Goal: Check status: Check status

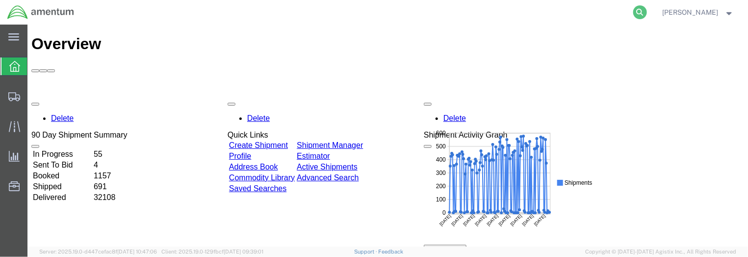
click at [647, 14] on icon at bounding box center [640, 12] width 14 height 14
click at [571, 22] on input "search" at bounding box center [484, 12] width 298 height 24
click at [571, 19] on input "search" at bounding box center [484, 12] width 298 height 24
type input "56462149"
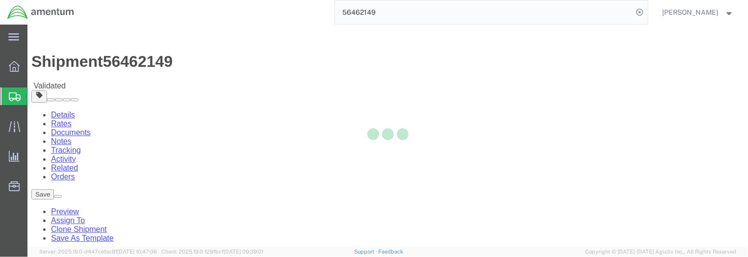
select select
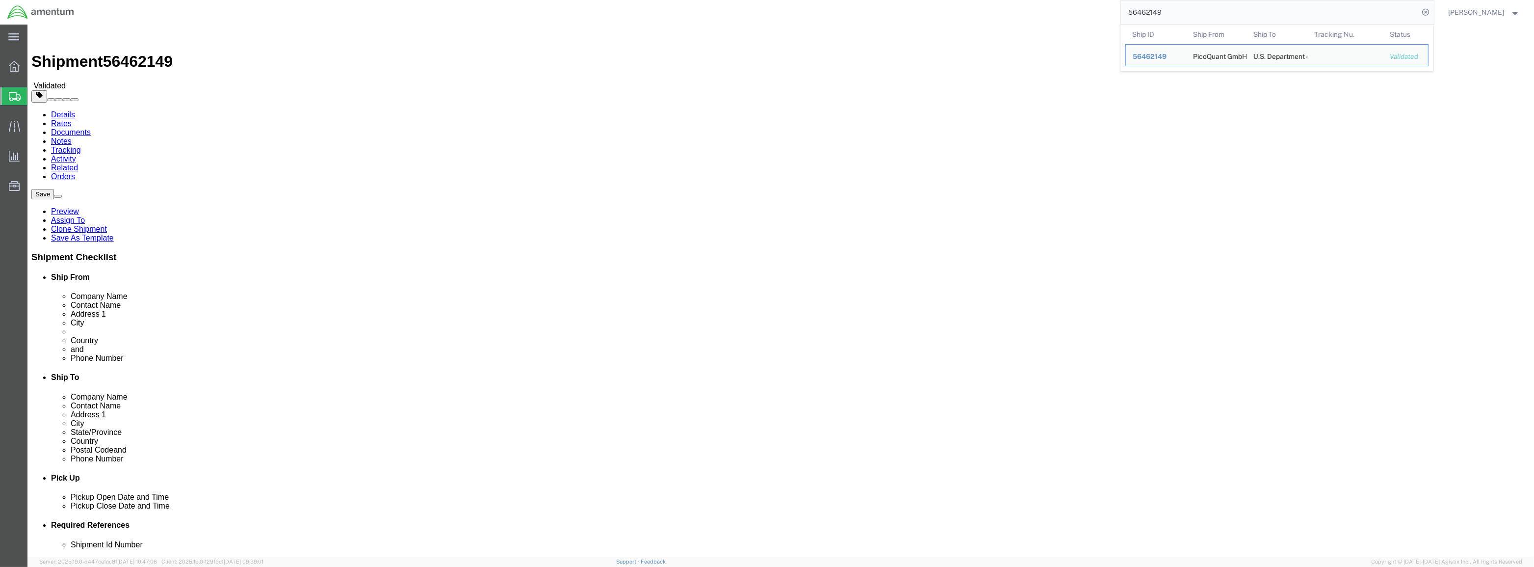
click link "Documents"
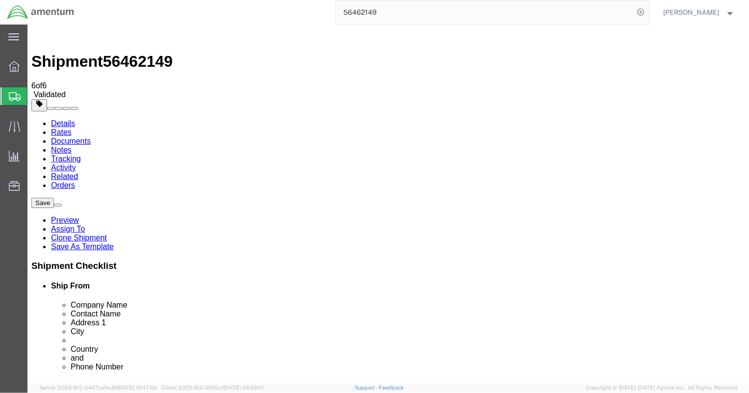
click at [58, 119] on link "Details" at bounding box center [63, 123] width 24 height 8
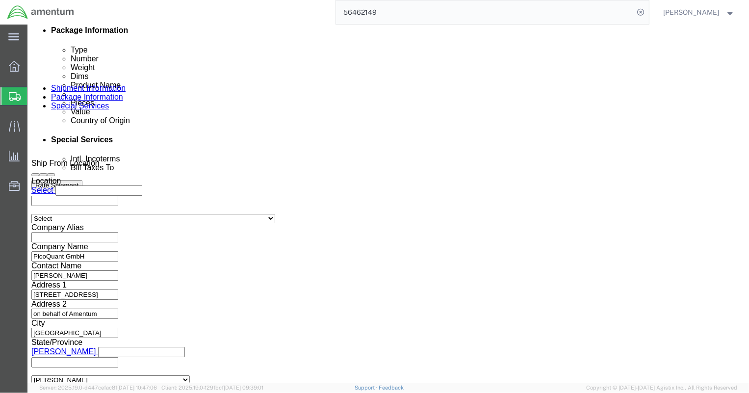
scroll to position [510, 0]
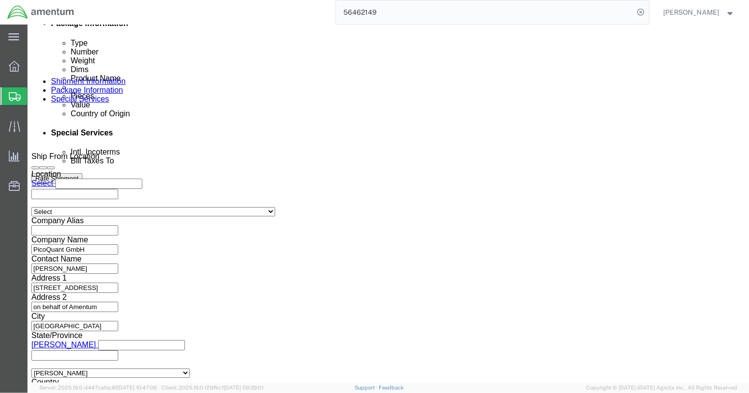
click link "Rates"
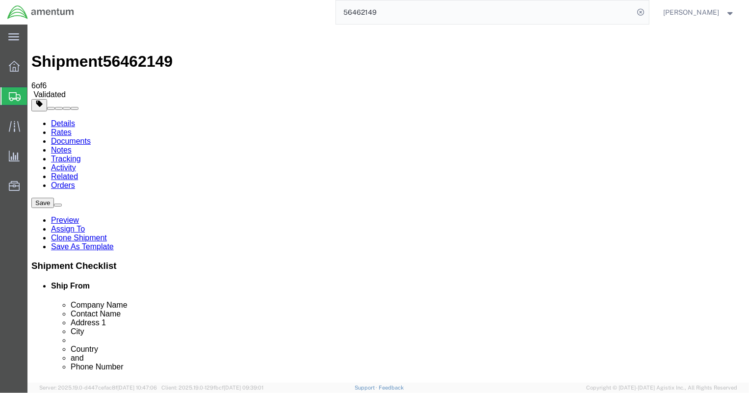
click at [51, 119] on link "Details" at bounding box center [63, 123] width 24 height 8
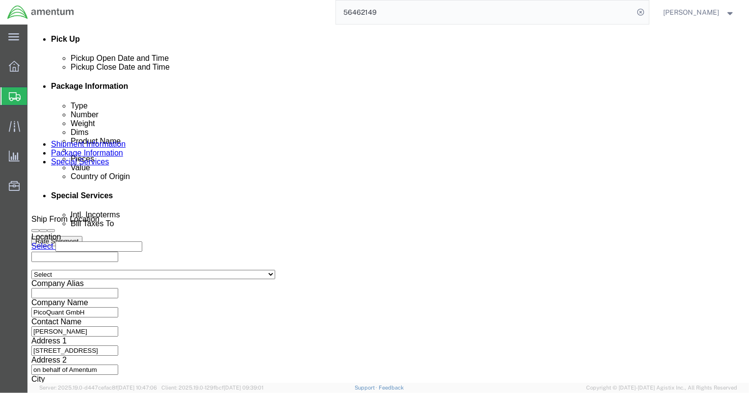
scroll to position [510, 0]
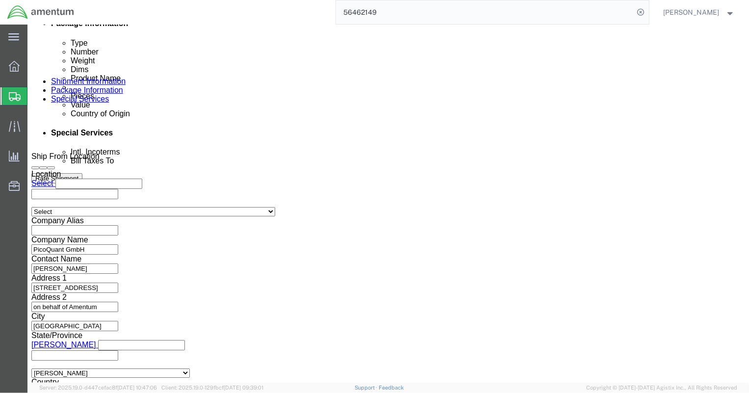
click link "Package Information"
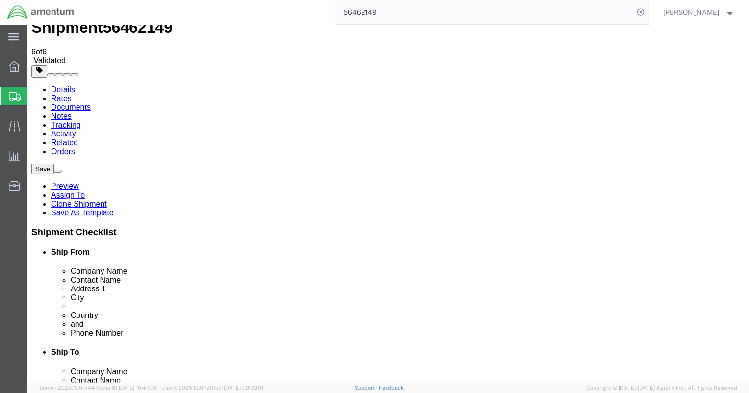
drag, startPoint x: 114, startPoint y: 73, endPoint x: 129, endPoint y: 73, distance: 14.7
click link "Package Information"
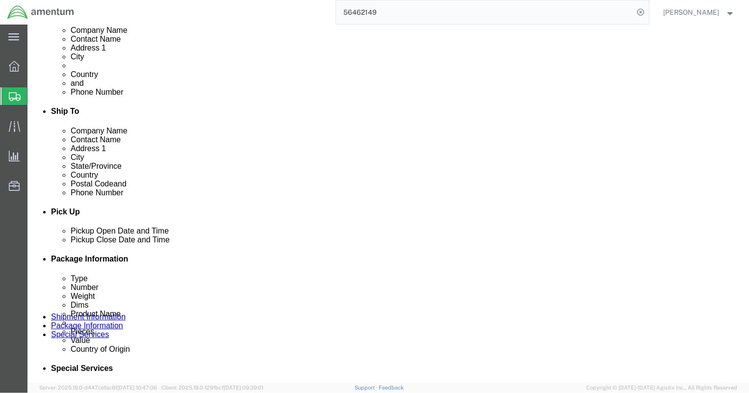
scroll to position [339, 0]
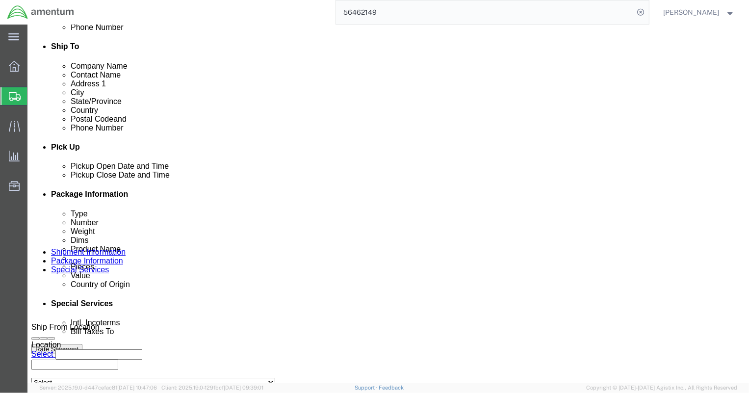
click icon
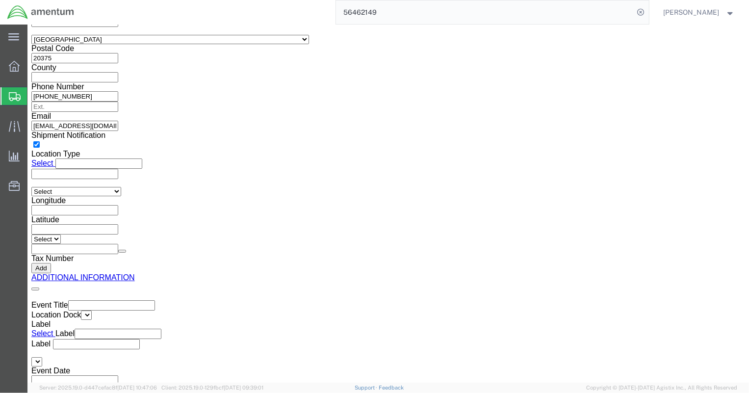
click link "Documents"
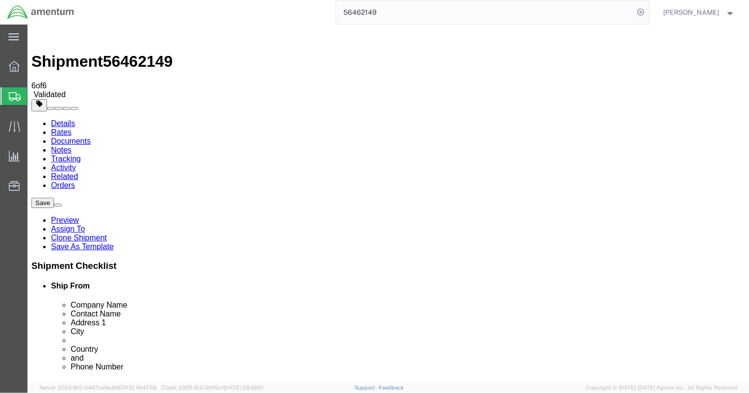
drag, startPoint x: 309, startPoint y: 155, endPoint x: 277, endPoint y: 236, distance: 87.5
click at [71, 128] on link "Rates" at bounding box center [61, 132] width 21 height 8
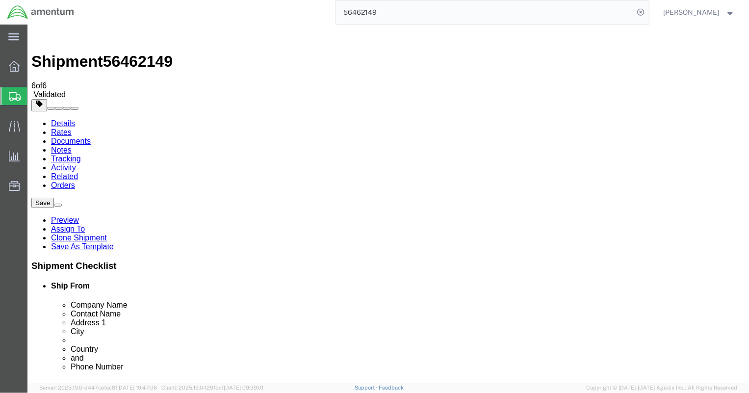
drag, startPoint x: 670, startPoint y: 357, endPoint x: 675, endPoint y: 358, distance: 5.5
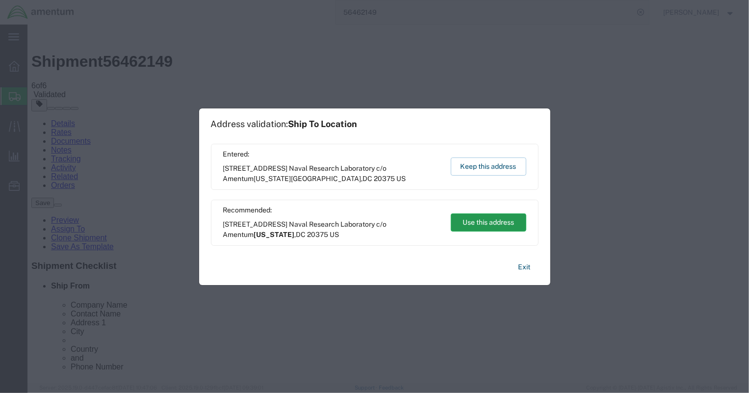
click at [461, 213] on button "Use this address" at bounding box center [489, 222] width 76 height 18
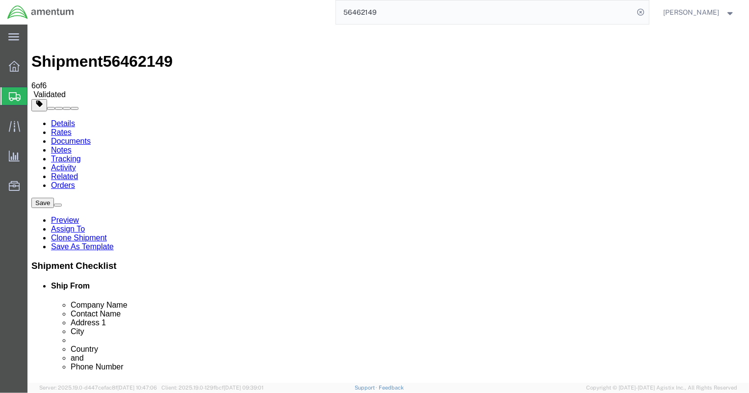
type input "[US_STATE]"
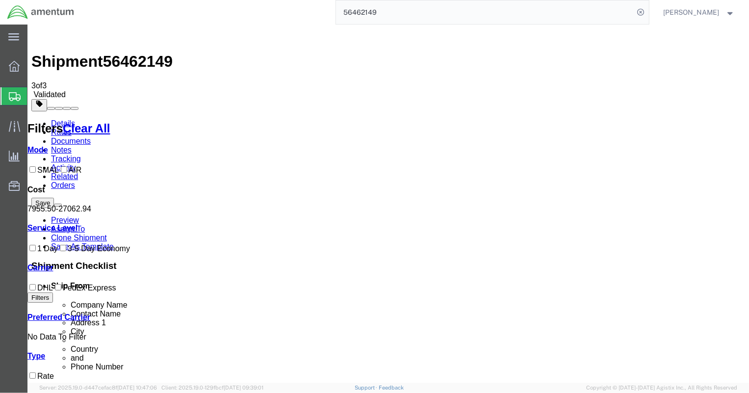
drag, startPoint x: 309, startPoint y: 340, endPoint x: 285, endPoint y: 371, distance: 39.5
